Goal: Transaction & Acquisition: Purchase product/service

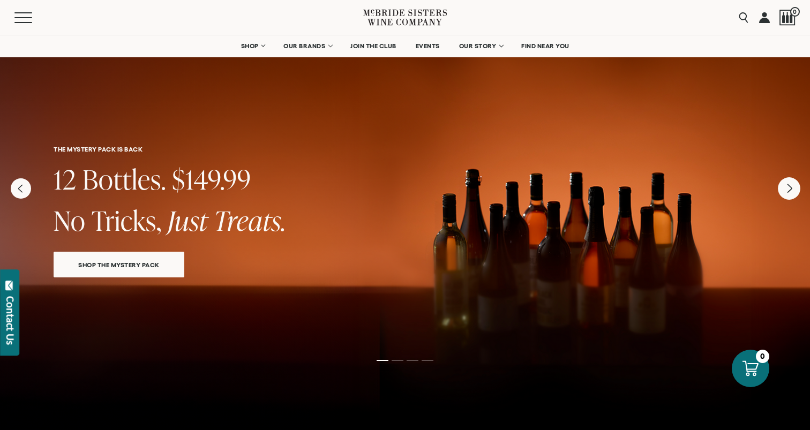
click at [680, 193] on icon "Next" at bounding box center [789, 188] width 22 height 22
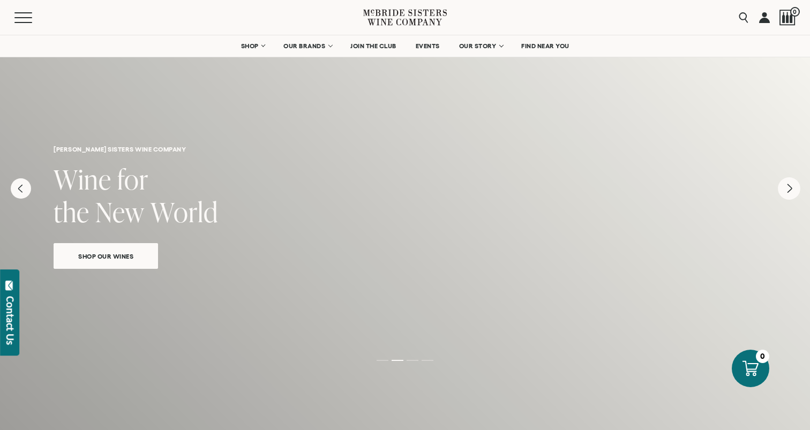
click at [680, 193] on icon "Next" at bounding box center [789, 188] width 22 height 22
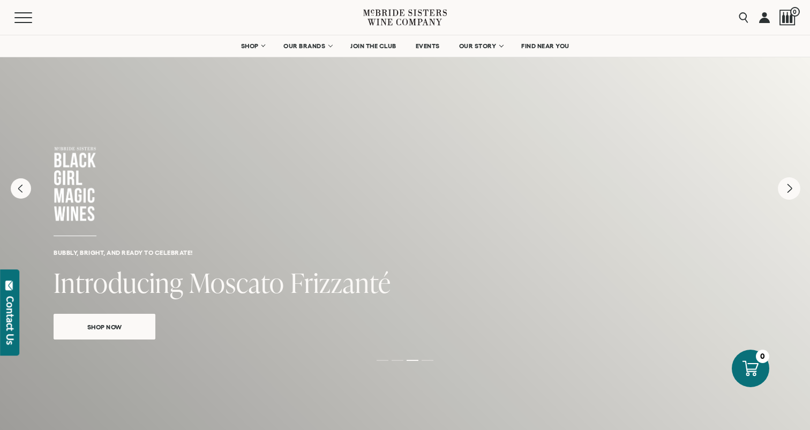
click at [680, 193] on icon "Next" at bounding box center [789, 188] width 22 height 22
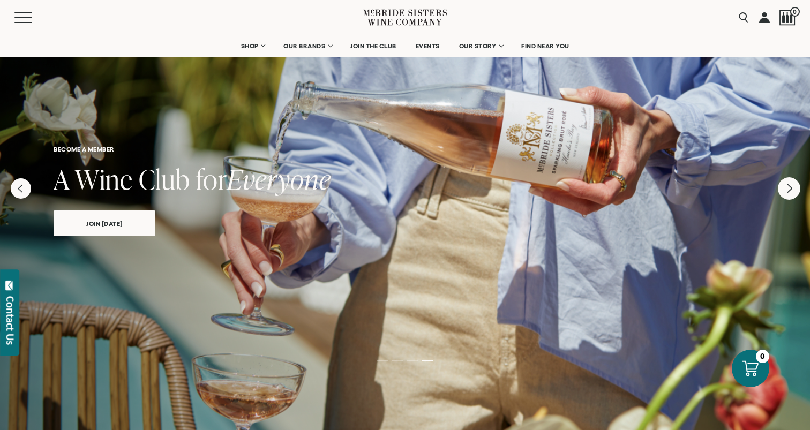
click at [680, 193] on icon "Next" at bounding box center [789, 188] width 22 height 22
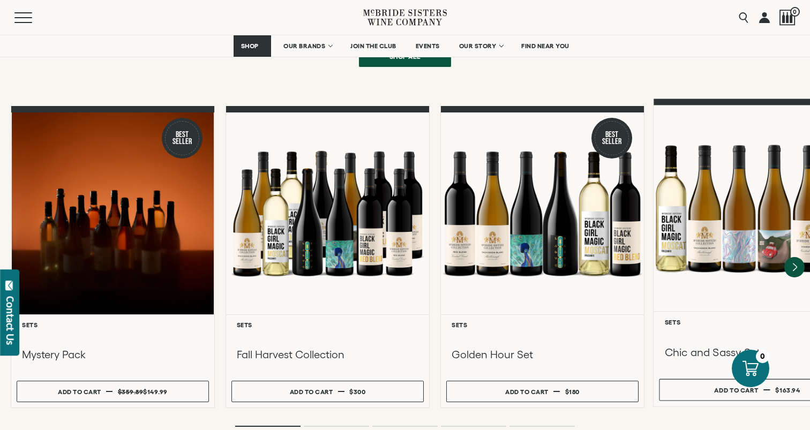
scroll to position [907, 0]
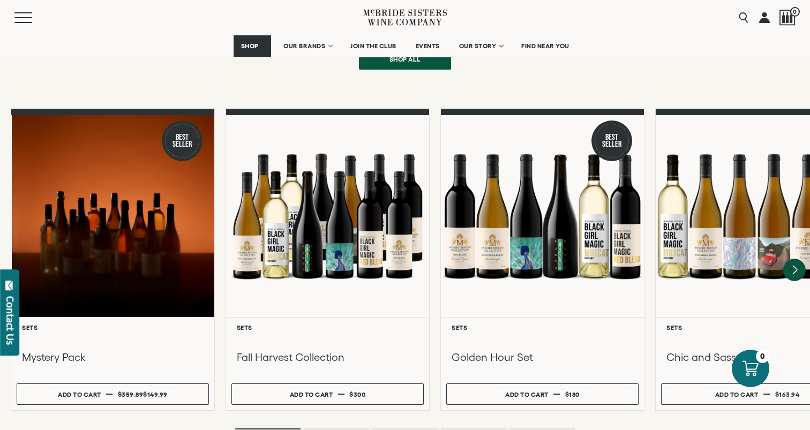
click at [680, 259] on icon "Next" at bounding box center [794, 270] width 22 height 22
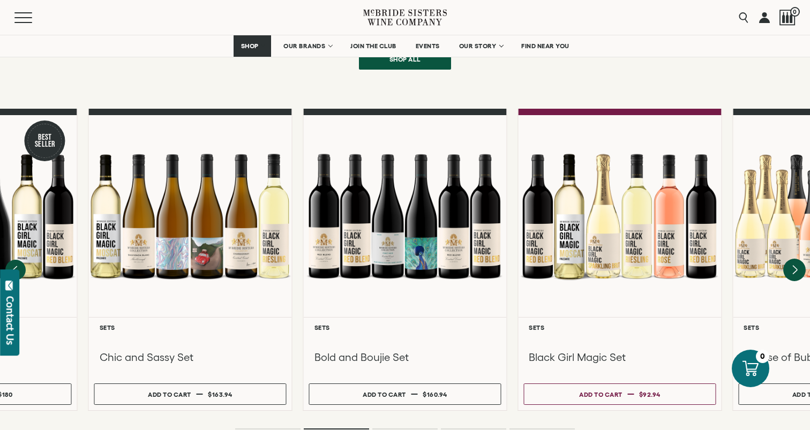
click at [680, 259] on icon "Next" at bounding box center [794, 270] width 22 height 22
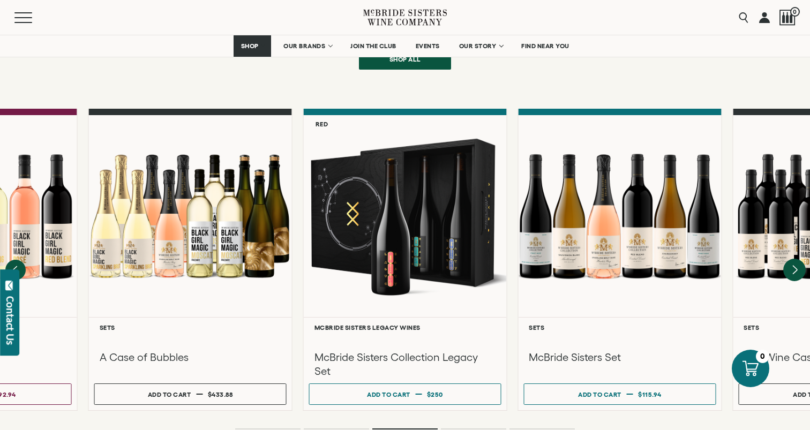
click at [680, 259] on icon "Next" at bounding box center [794, 270] width 22 height 22
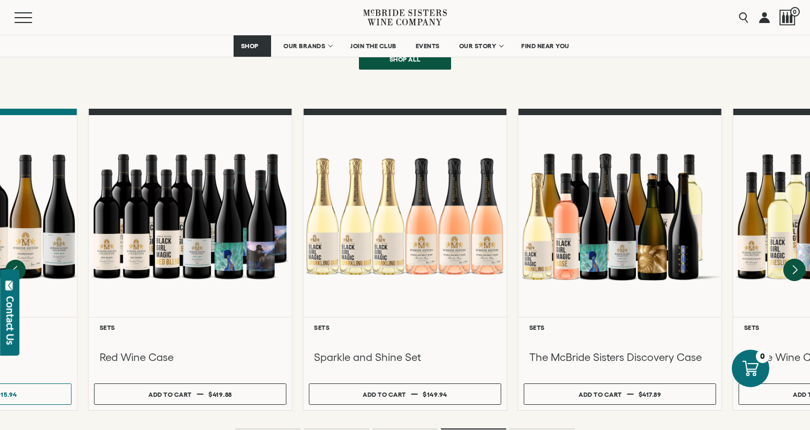
click at [680, 259] on icon "Next" at bounding box center [794, 270] width 22 height 22
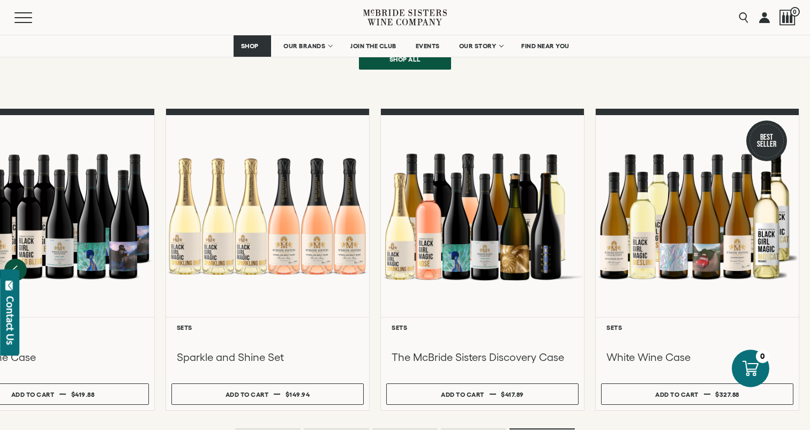
click at [17, 266] on icon "Previous" at bounding box center [15, 270] width 4 height 9
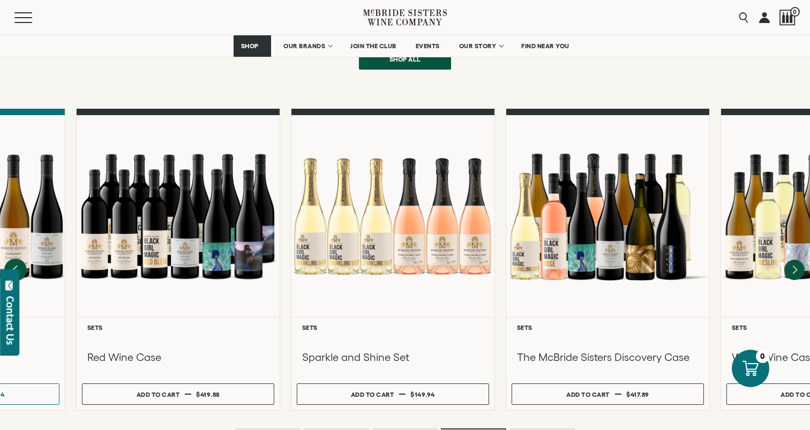
click at [17, 266] on icon "Previous" at bounding box center [15, 270] width 4 height 9
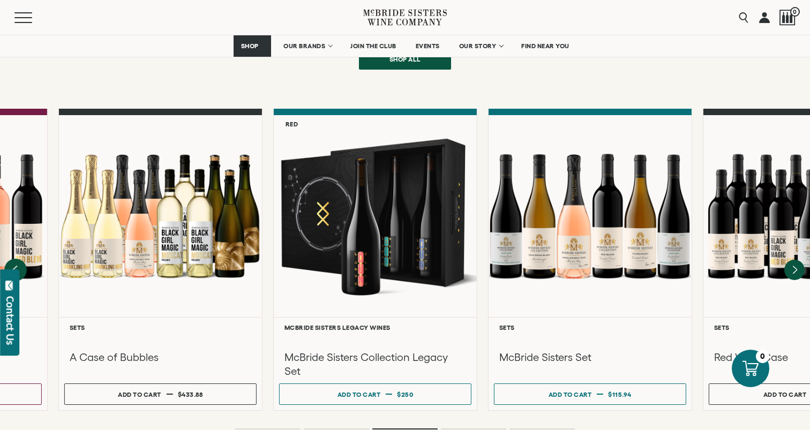
click at [17, 266] on icon "Previous" at bounding box center [15, 270] width 4 height 9
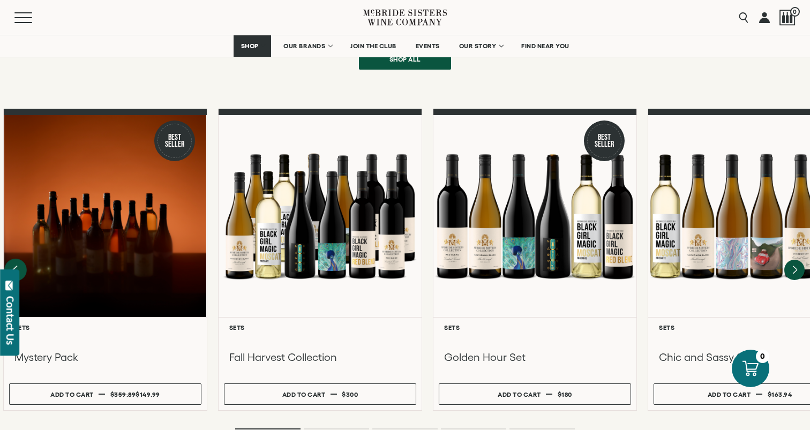
click at [0, 0] on div at bounding box center [0, 0] width 0 height 0
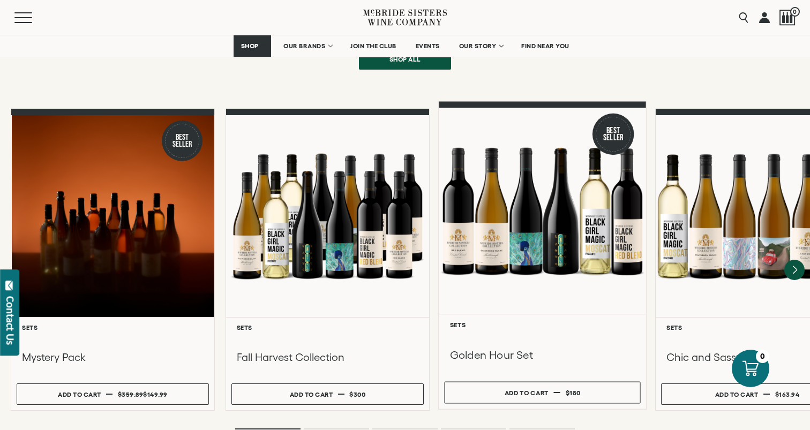
click at [498, 160] on div at bounding box center [542, 211] width 207 height 206
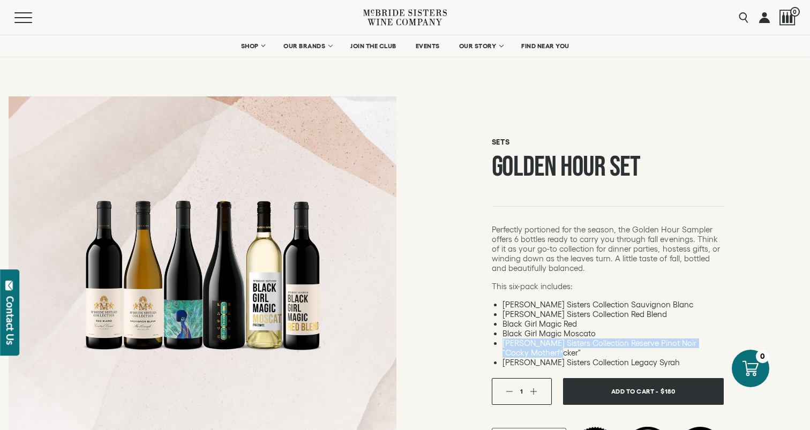
drag, startPoint x: 554, startPoint y: 352, endPoint x: 499, endPoint y: 344, distance: 56.3
click at [499, 344] on ul "[PERSON_NAME] Sisters Collection Sauvignon Blanc [PERSON_NAME] Sisters Collecti…" at bounding box center [608, 333] width 232 height 67
